Goal: Find specific page/section: Find specific page/section

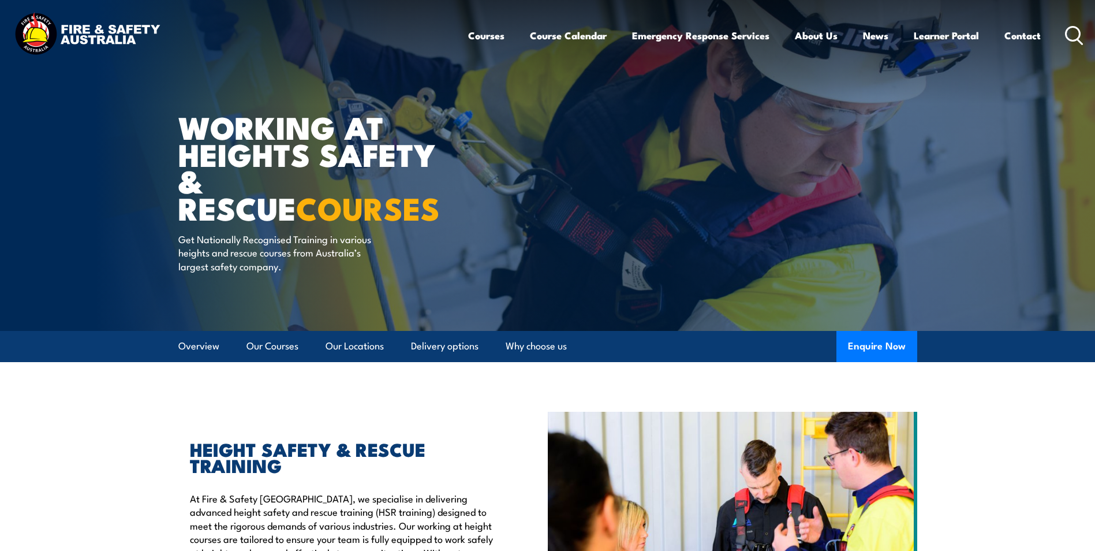
click at [1066, 36] on circle at bounding box center [1073, 34] width 14 height 14
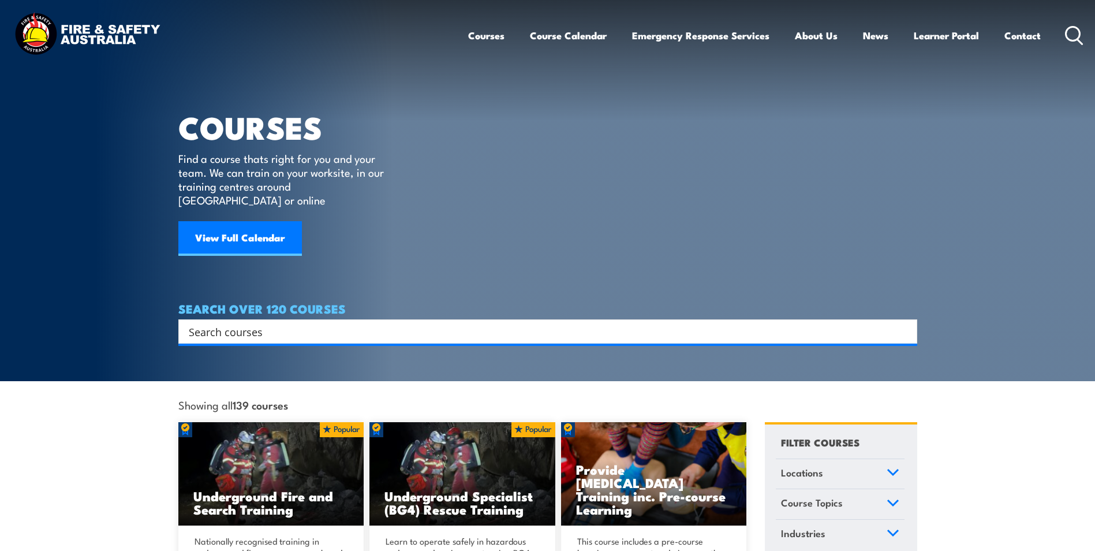
click at [235, 324] on input "Search input" at bounding box center [540, 331] width 703 height 17
type input "4X4'"
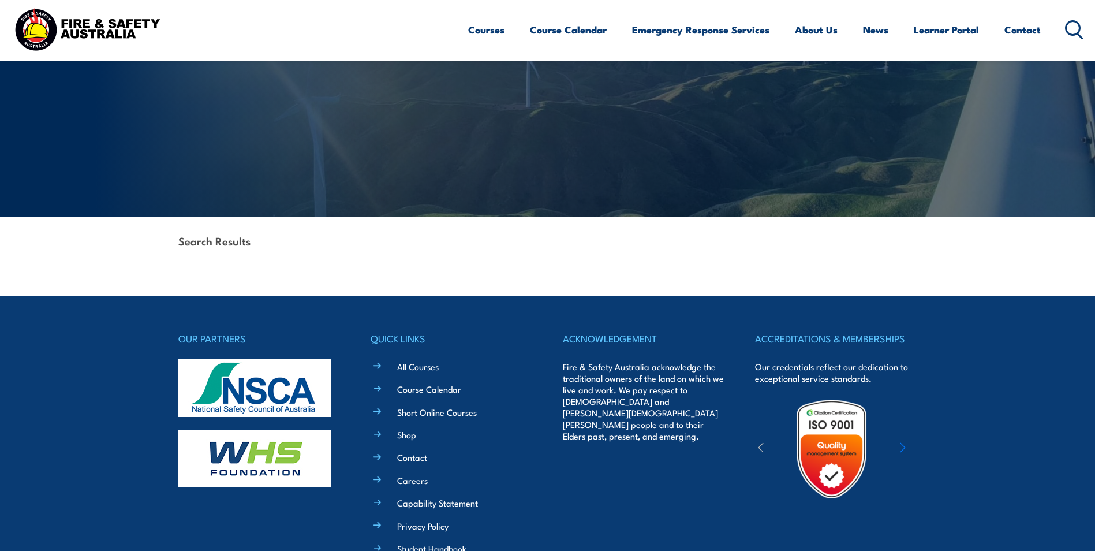
scroll to position [227, 0]
